Goal: Information Seeking & Learning: Find specific fact

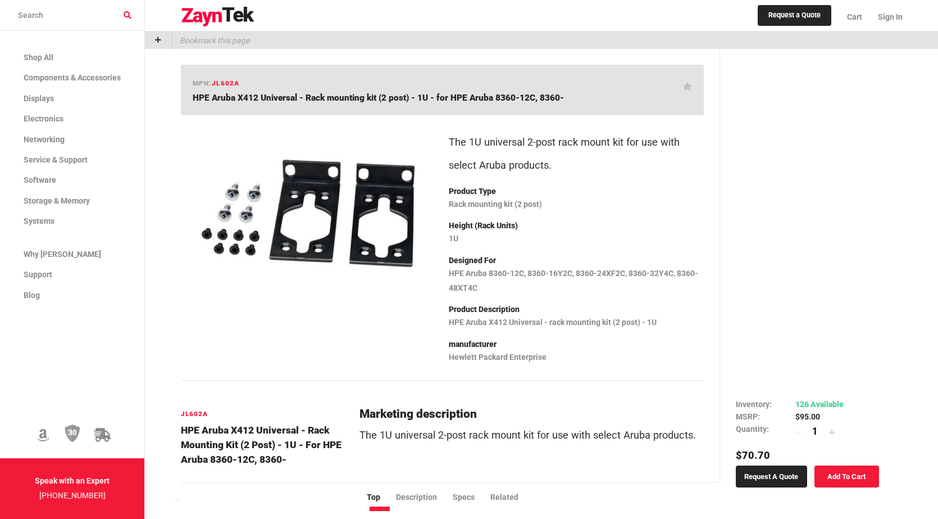
drag, startPoint x: 235, startPoint y: 96, endPoint x: 254, endPoint y: 97, distance: 18.6
click at [254, 97] on span "HPE Aruba X412 Universal - Rack mounting kit (2 post) - 1U - for HPE Aruba 8360…" at bounding box center [378, 98] width 371 height 10
copy span "X412"
click at [240, 98] on span "HPE Aruba X412 Universal - Rack mounting kit (2 post) - 1U - for HPE Aruba 8360…" at bounding box center [378, 98] width 371 height 10
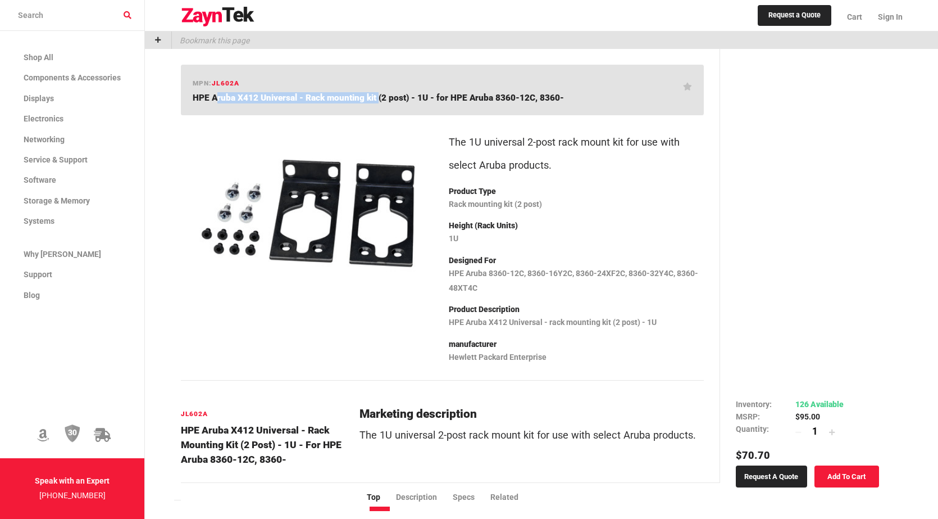
drag, startPoint x: 209, startPoint y: 96, endPoint x: 373, endPoint y: 99, distance: 164.1
click at [373, 99] on span "HPE Aruba X412 Universal - Rack mounting kit (2 post) - 1U - for HPE Aruba 8360…" at bounding box center [378, 98] width 371 height 10
copy span "Aruba X412 Universal - Rack mounting kit"
